Goal: Task Accomplishment & Management: Manage account settings

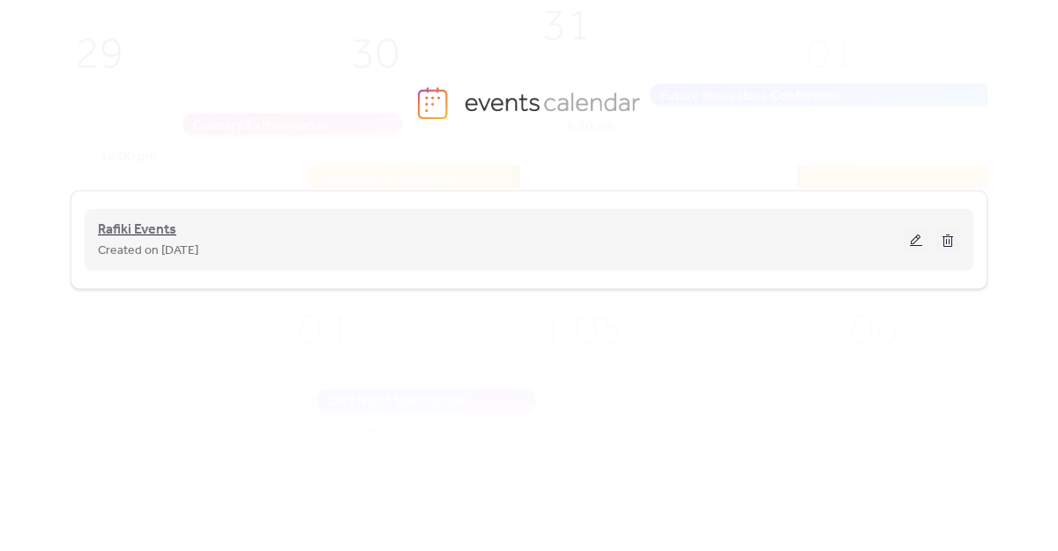
click at [135, 220] on span "Rafiki Events" at bounding box center [137, 229] width 78 height 21
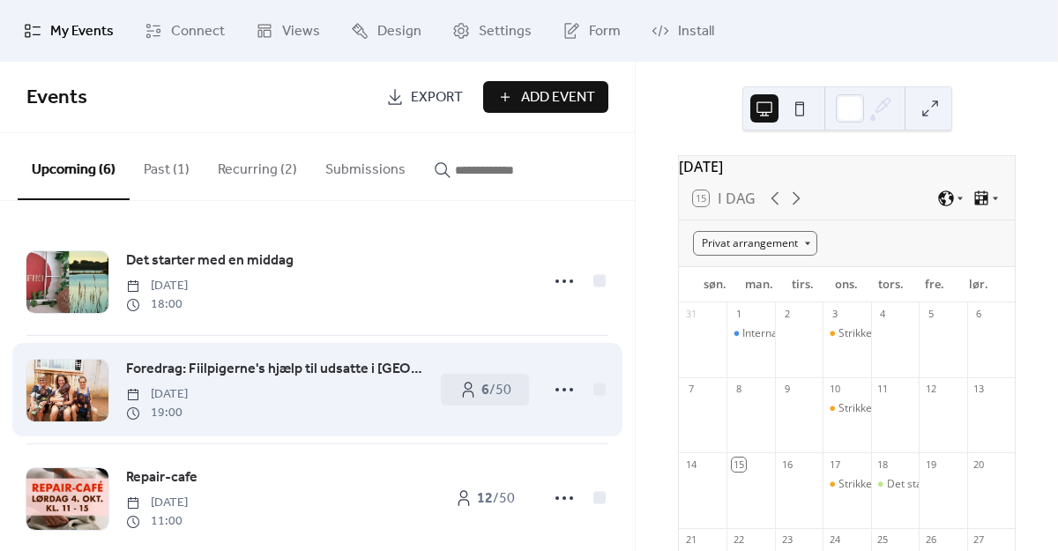
click at [324, 370] on span "Foredrag: Fiilpigerne's hjælp til udsatte i [GEOGRAPHIC_DATA]" at bounding box center [274, 369] width 297 height 21
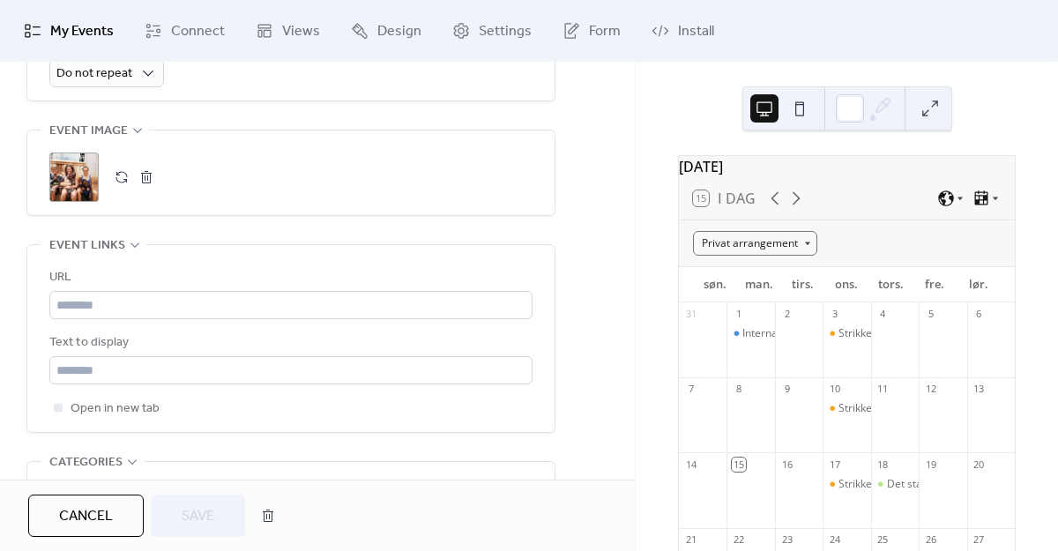
scroll to position [1158, 0]
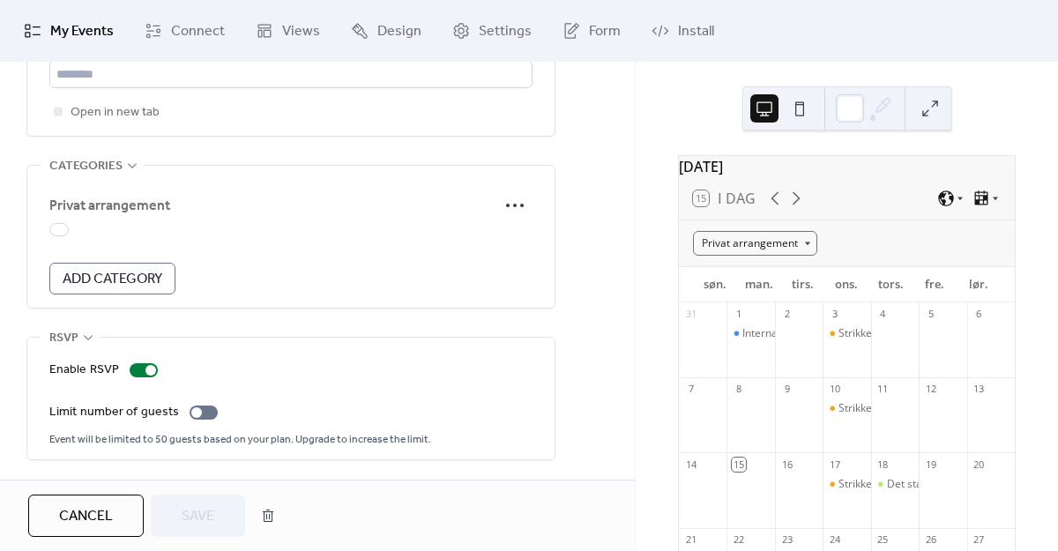
click at [105, 531] on button "Cancel" at bounding box center [85, 515] width 115 height 42
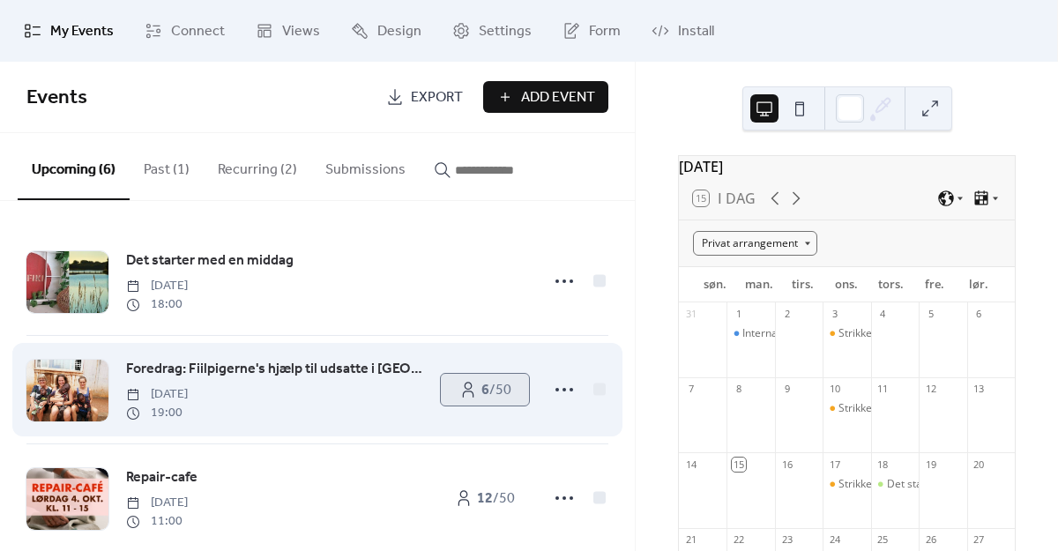
click at [494, 397] on span "6 / 50" at bounding box center [496, 390] width 30 height 21
